Goal: Task Accomplishment & Management: Manage account settings

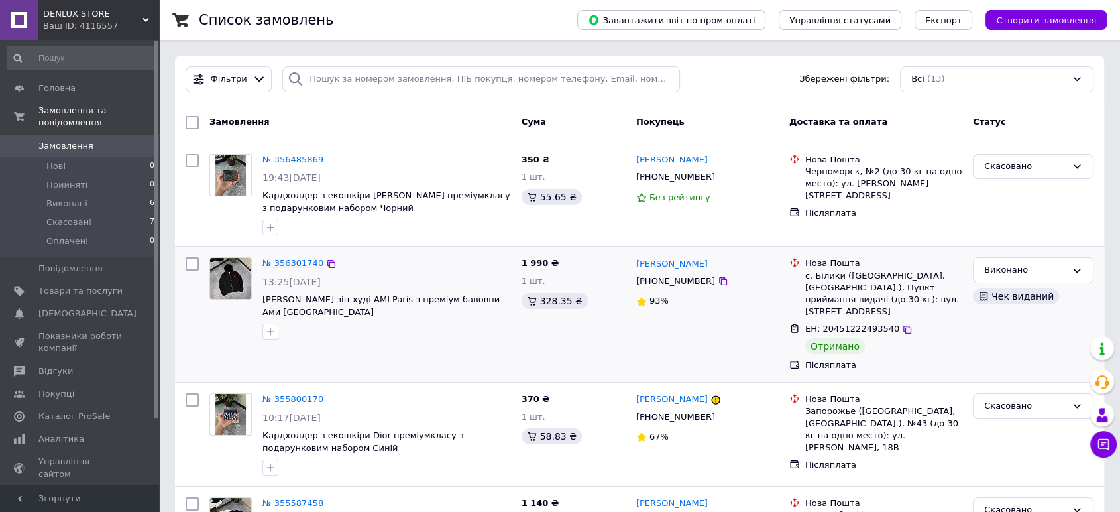
click at [276, 259] on link "№ 356301740" at bounding box center [293, 263] width 61 height 10
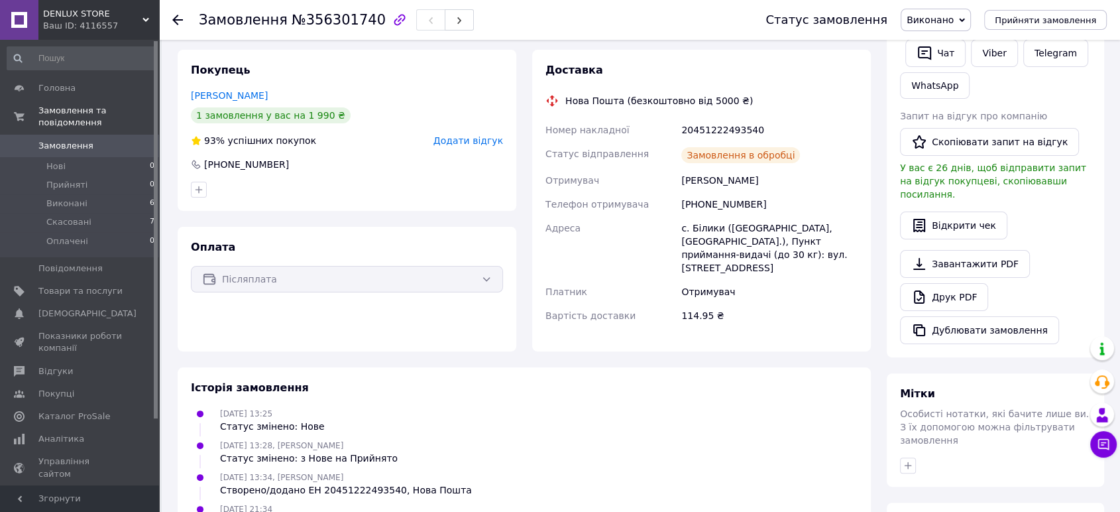
scroll to position [294, 0]
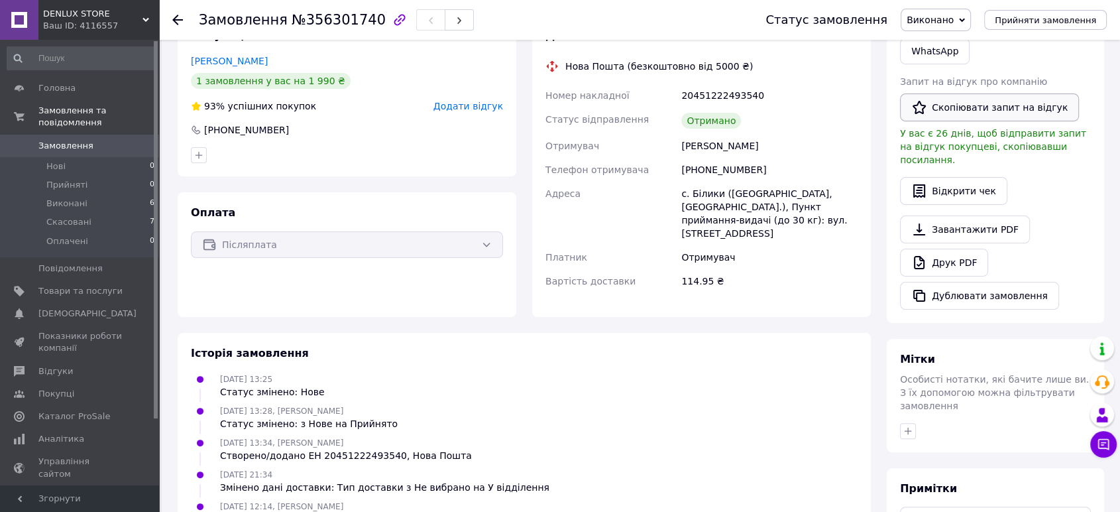
click at [987, 105] on button "Скопіювати запит на відгук" at bounding box center [989, 107] width 179 height 28
click at [56, 365] on span "Відгуки" at bounding box center [55, 371] width 34 height 12
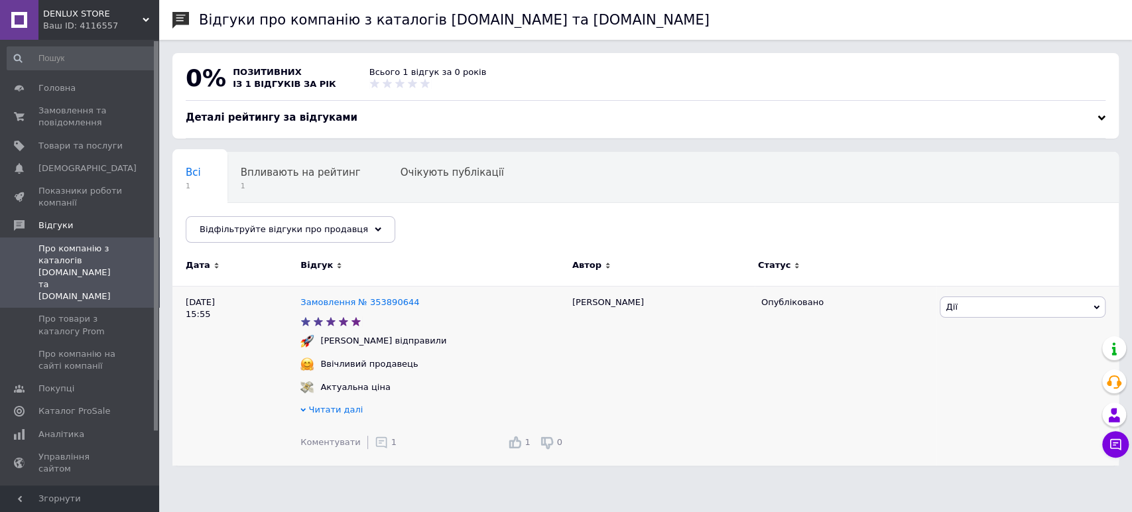
click at [999, 314] on span "Дії" at bounding box center [1022, 306] width 166 height 21
drag, startPoint x: 535, startPoint y: 390, endPoint x: 461, endPoint y: 413, distance: 77.6
click at [530, 392] on div "Актуальна ціна" at bounding box center [433, 387] width 272 height 13
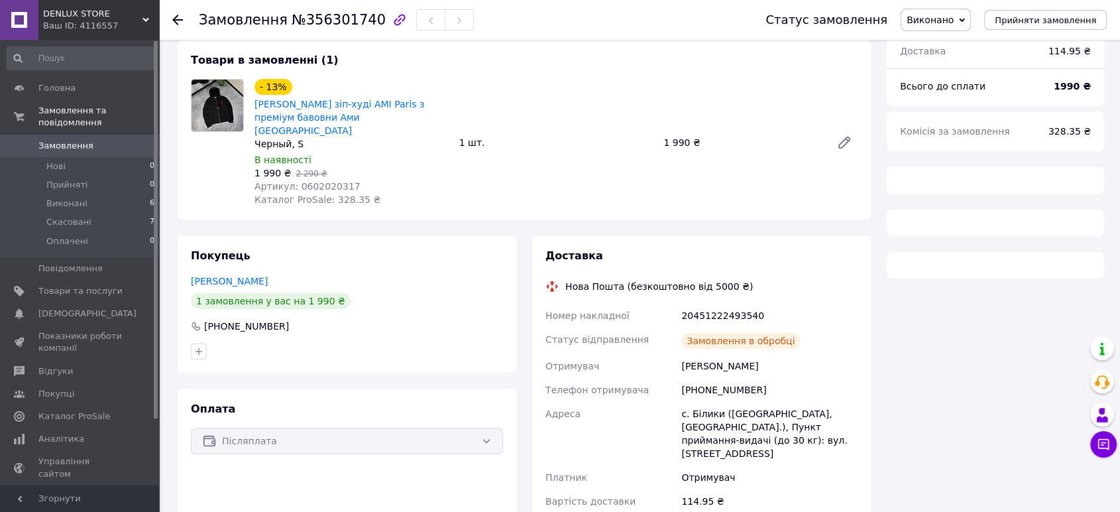
scroll to position [93, 0]
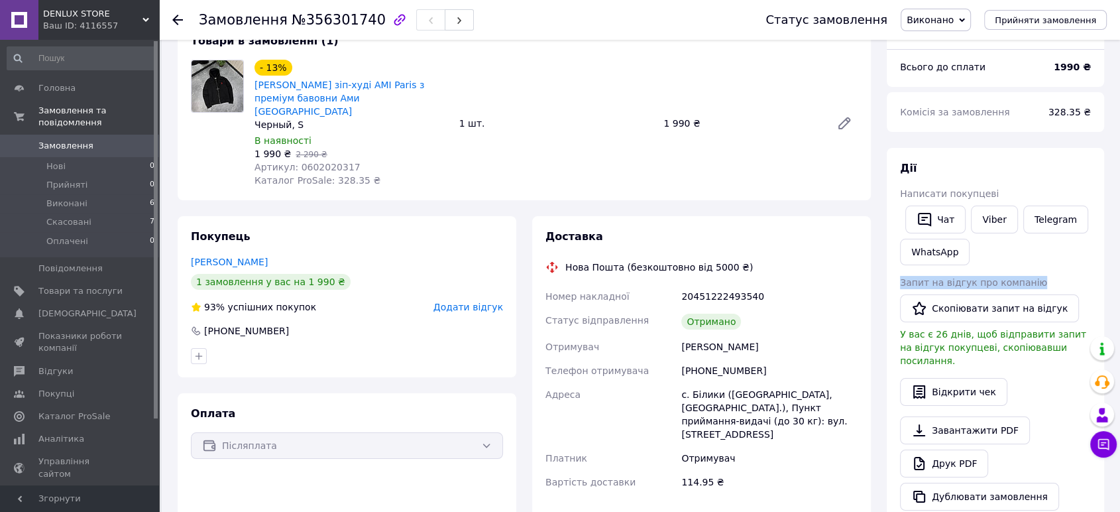
drag, startPoint x: 994, startPoint y: 260, endPoint x: 697, endPoint y: 0, distance: 394.7
click at [770, 66] on div "Замовлення з каталогу [DATE] 13:25 Товари в замовленні (1) - 13% Базове зіп-худ…" at bounding box center [641, 403] width 943 height 882
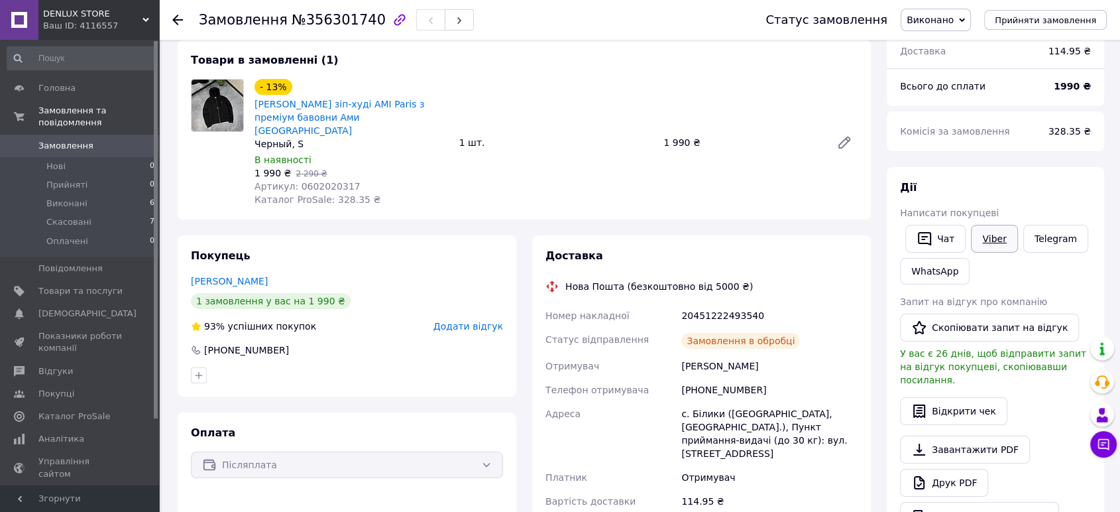
scroll to position [93, 0]
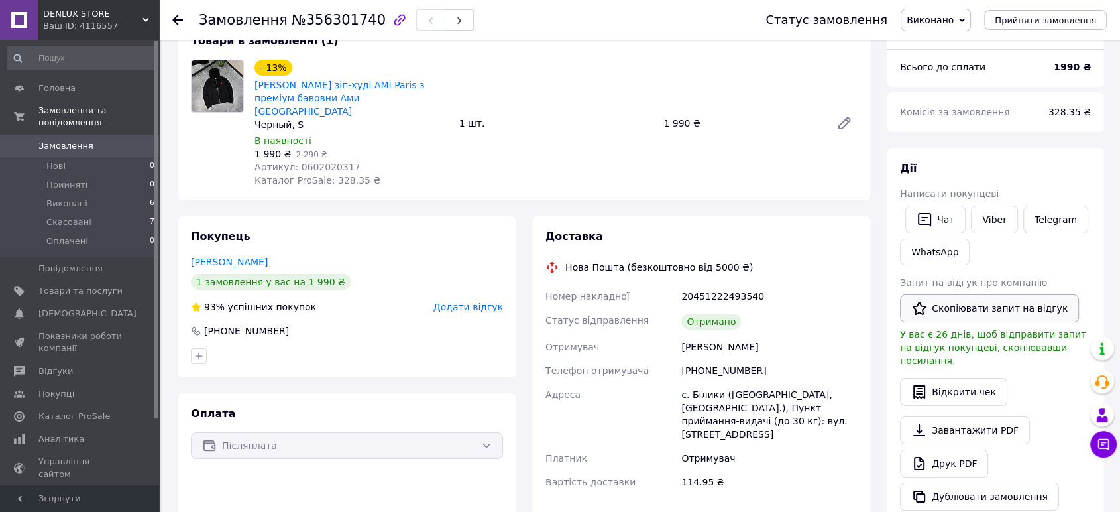
click at [975, 296] on button "Скопіювати запит на відгук" at bounding box center [989, 308] width 179 height 28
